Goal: Task Accomplishment & Management: Manage account settings

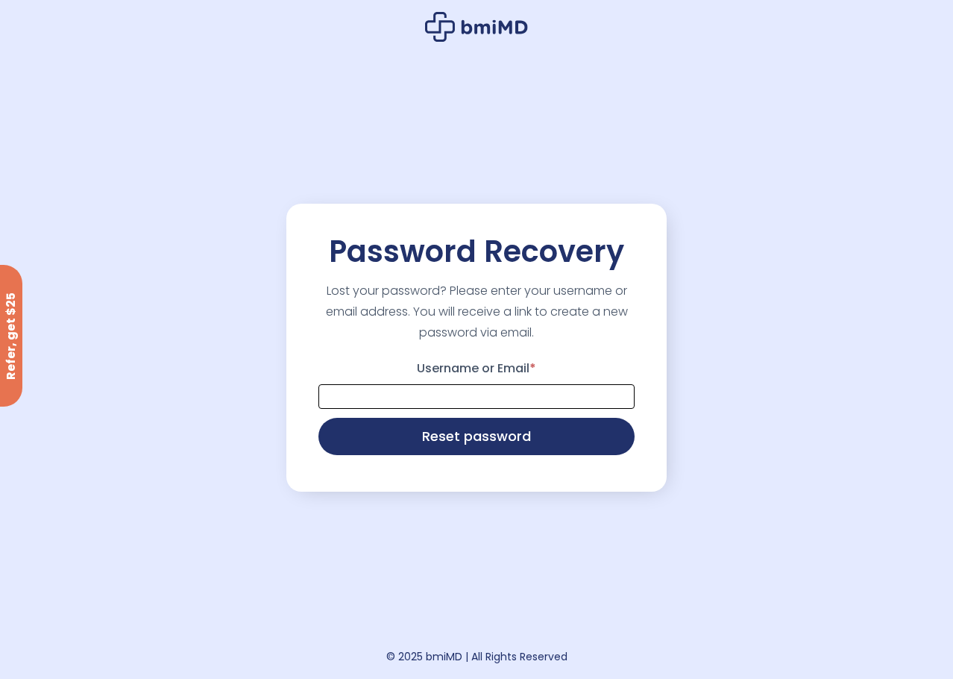
click at [403, 409] on input "Username or Email *" at bounding box center [476, 396] width 316 height 25
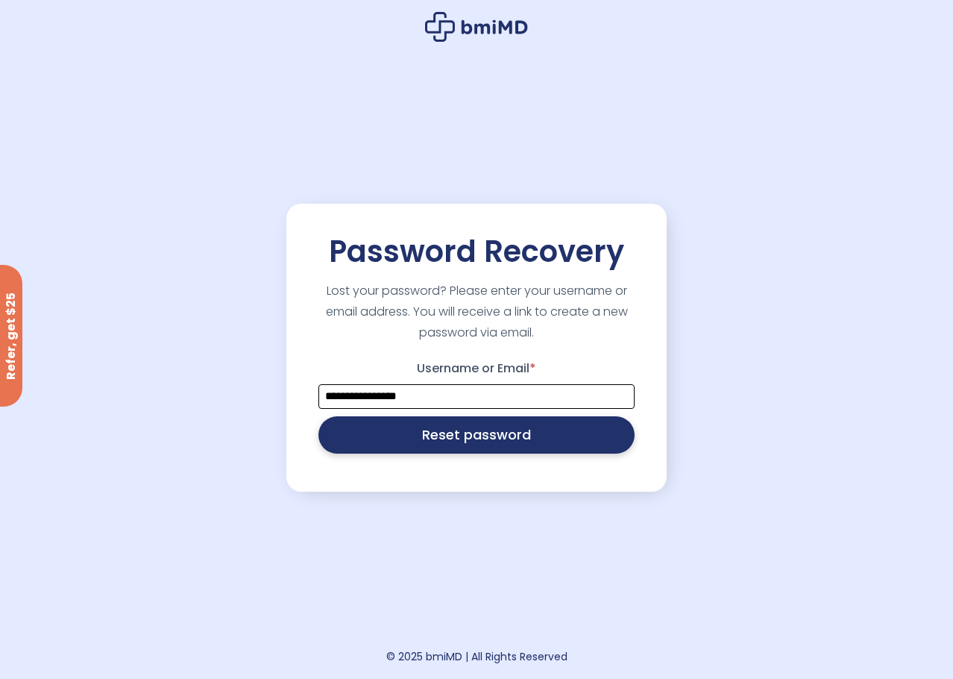
type input "**********"
click at [445, 435] on button "Reset password" at bounding box center [476, 434] width 316 height 37
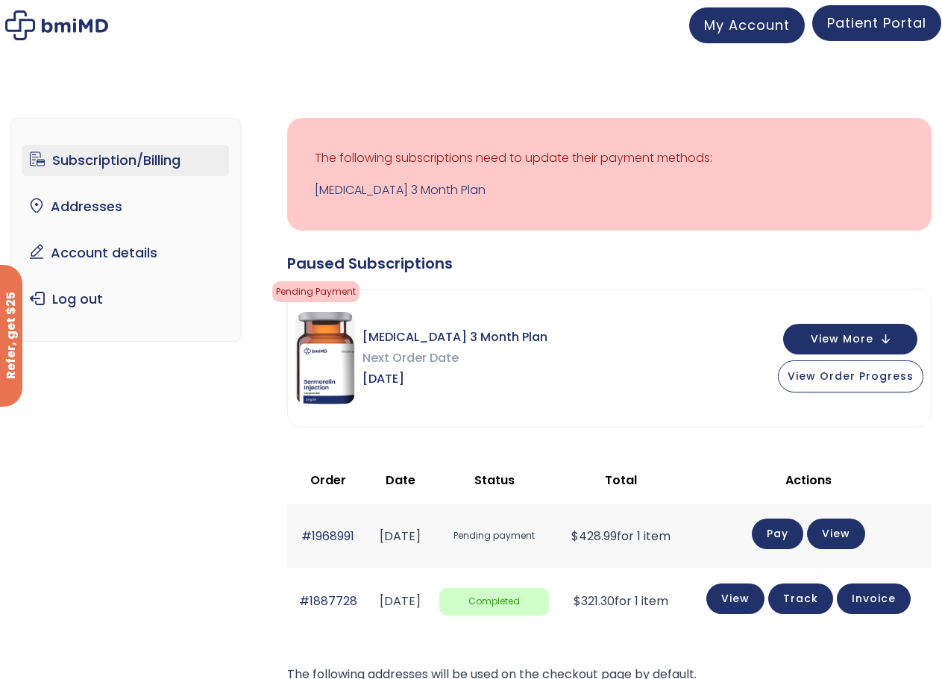
click at [891, 32] on link "Patient Portal" at bounding box center [876, 23] width 129 height 36
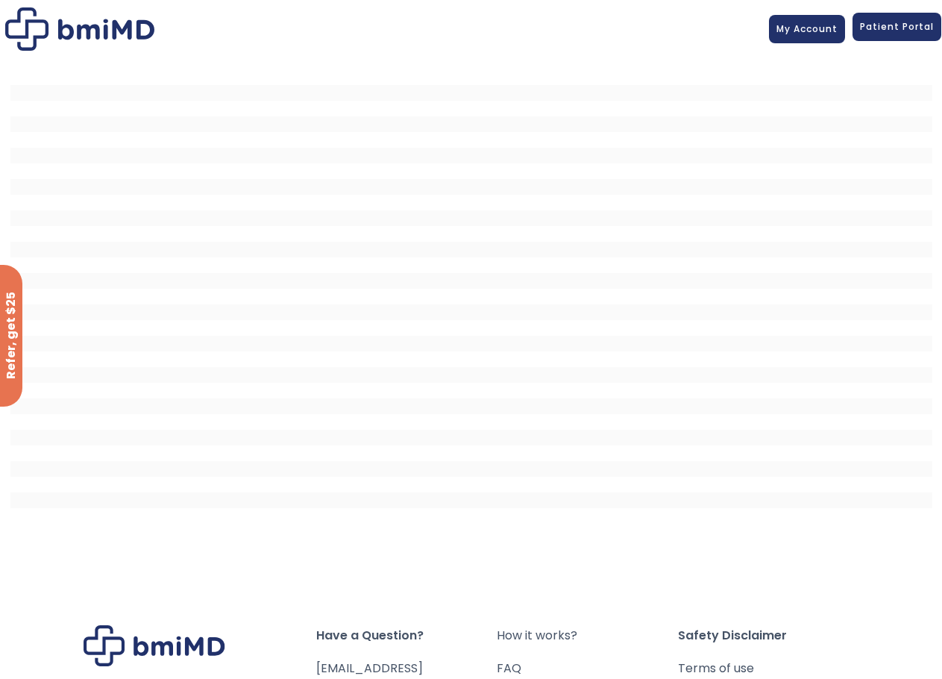
click at [901, 31] on span "Patient Portal" at bounding box center [897, 26] width 74 height 13
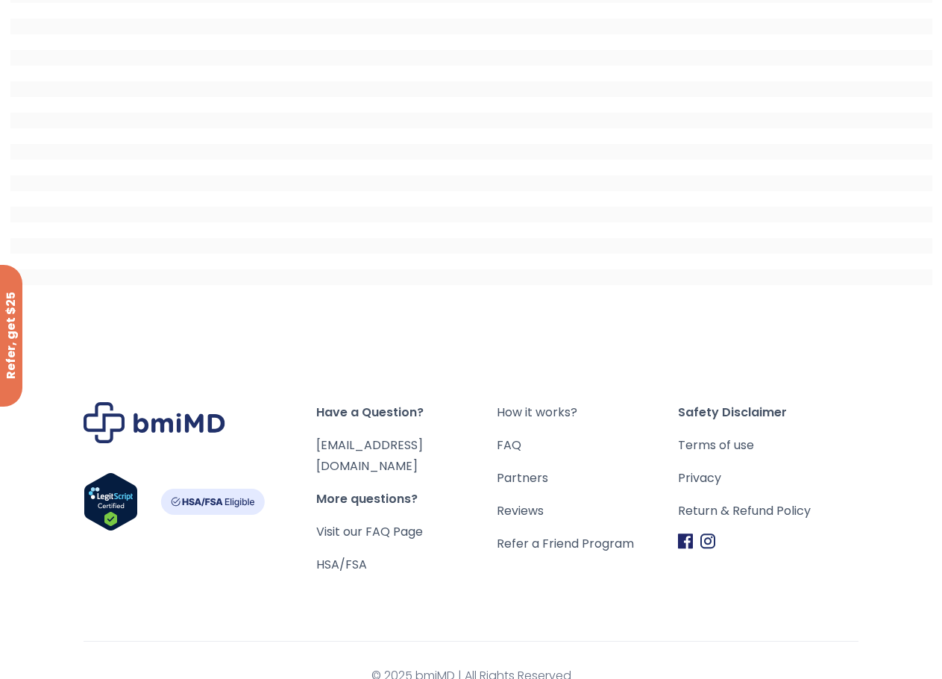
scroll to position [229, 0]
